Goal: Task Accomplishment & Management: Manage account settings

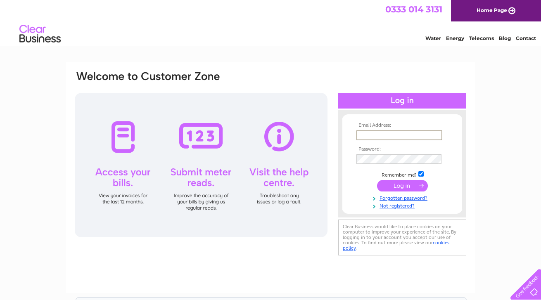
type input "allsparkdumfries@gmail.com"
click at [402, 185] on input "submit" at bounding box center [402, 186] width 51 height 12
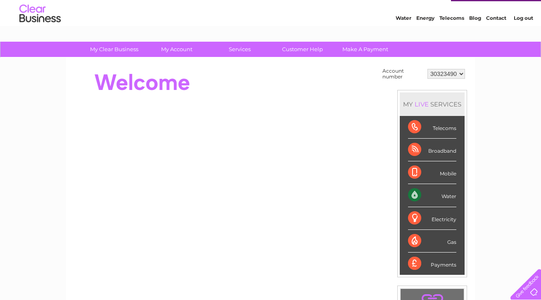
scroll to position [31, 0]
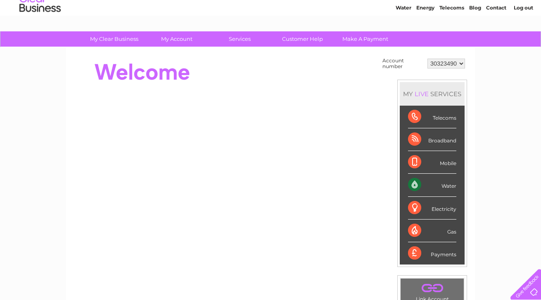
click at [429, 190] on div "Water" at bounding box center [432, 185] width 48 height 23
click at [411, 184] on div "Water" at bounding box center [432, 185] width 48 height 23
click at [444, 186] on div "Water" at bounding box center [432, 185] width 48 height 23
click at [414, 183] on div "Water" at bounding box center [432, 185] width 48 height 23
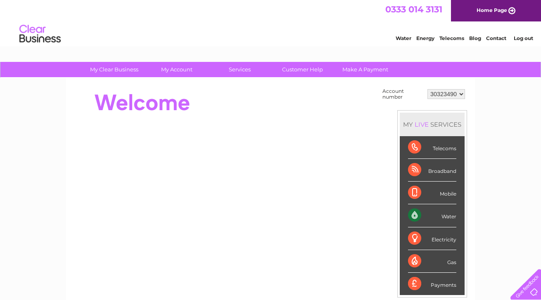
scroll to position [0, 0]
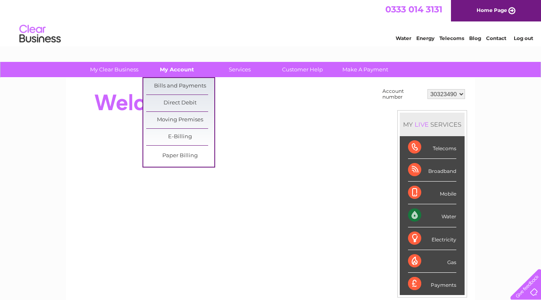
click at [186, 68] on link "My Account" at bounding box center [177, 69] width 68 height 15
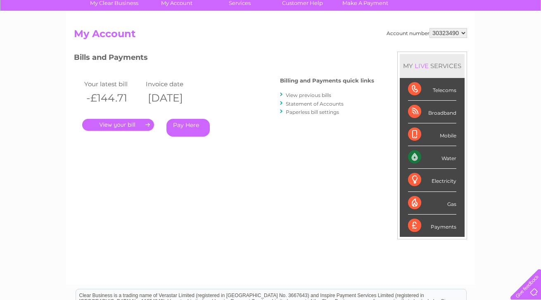
scroll to position [68, 0]
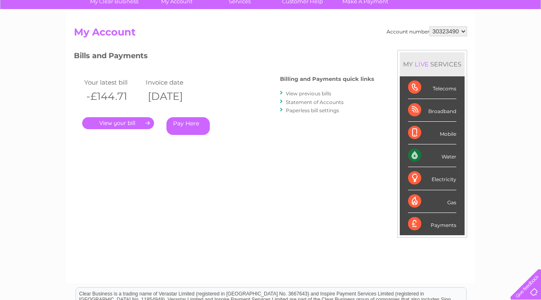
click at [140, 123] on link "." at bounding box center [118, 123] width 72 height 12
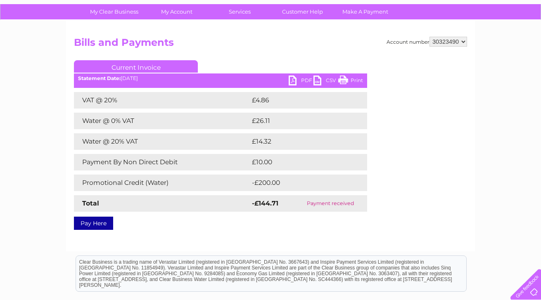
scroll to position [61, 0]
